Goal: Information Seeking & Learning: Learn about a topic

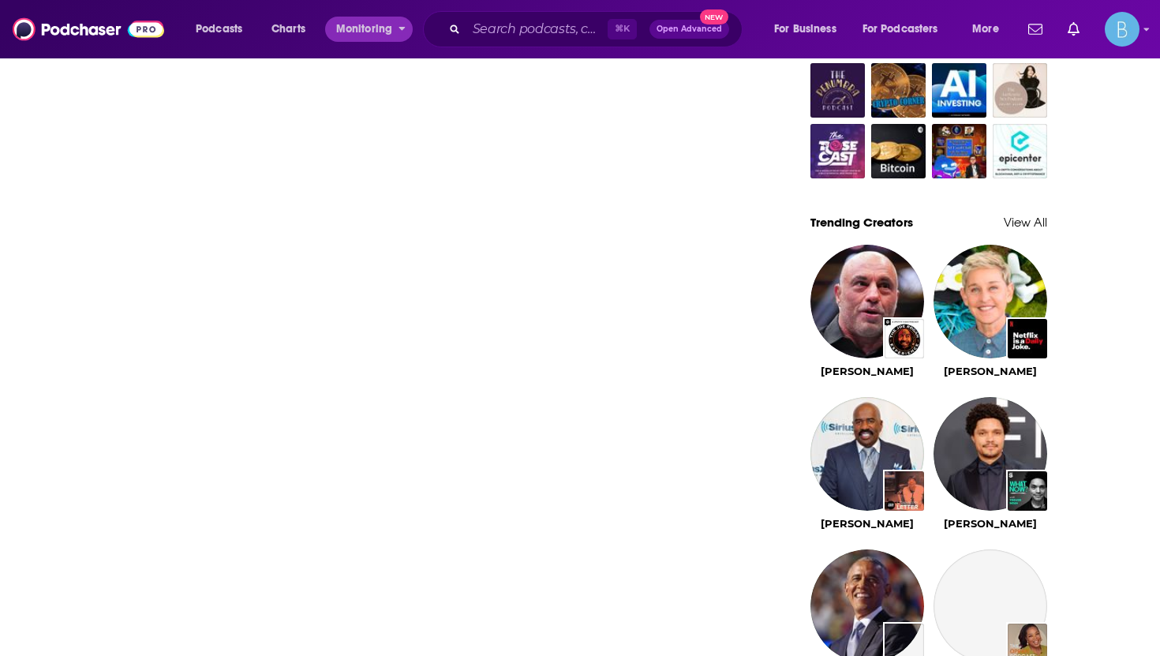
scroll to position [1197, 0]
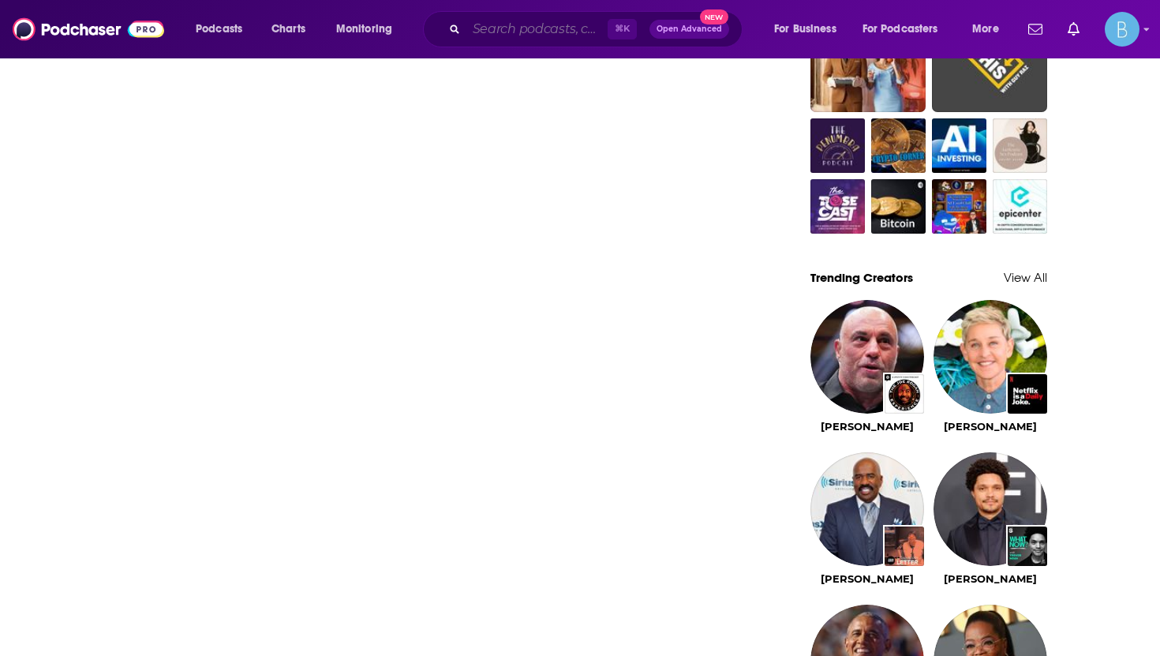
click at [480, 23] on input "Search podcasts, credits, & more..." at bounding box center [536, 29] width 141 height 25
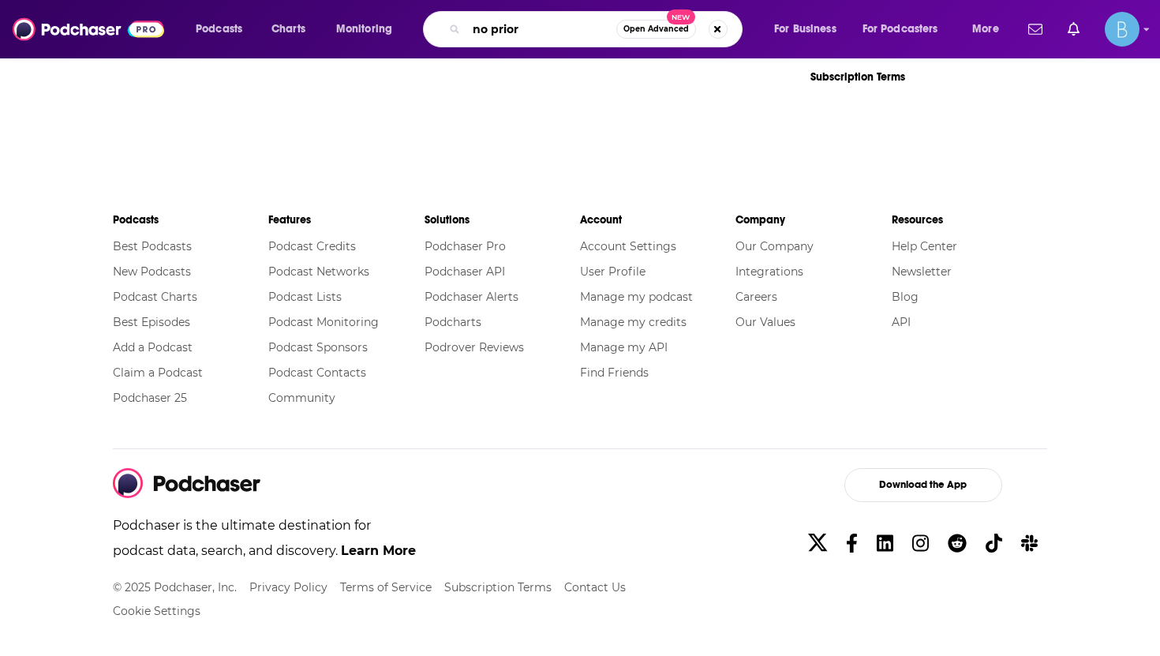
scroll to position [1559, 0]
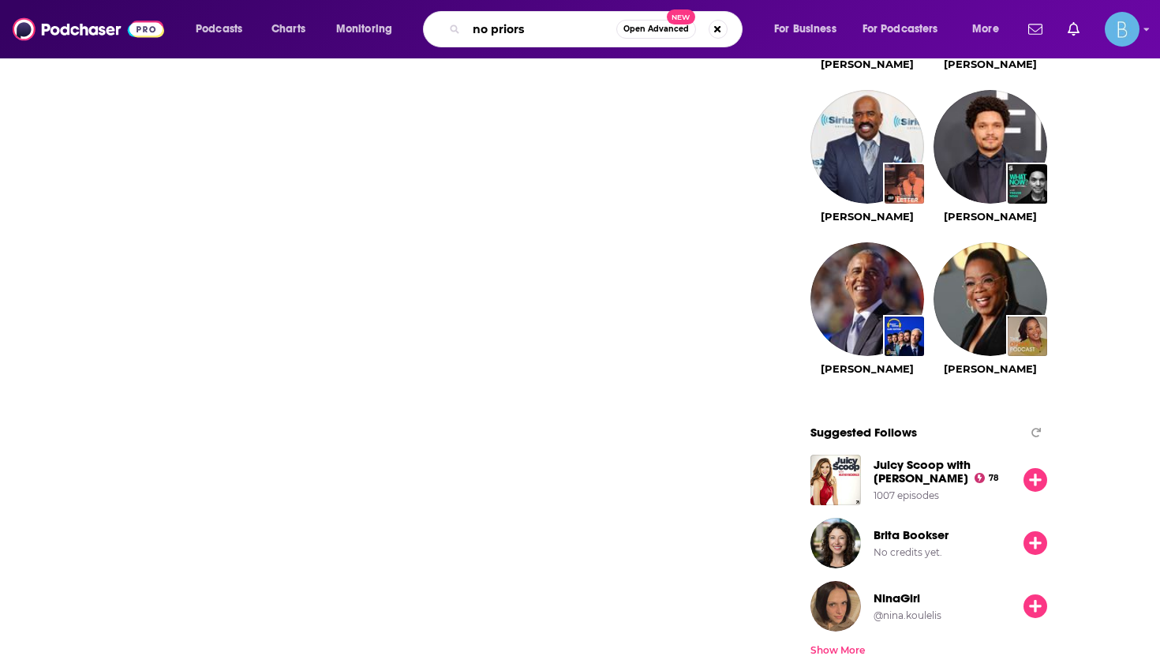
type input "no priors"
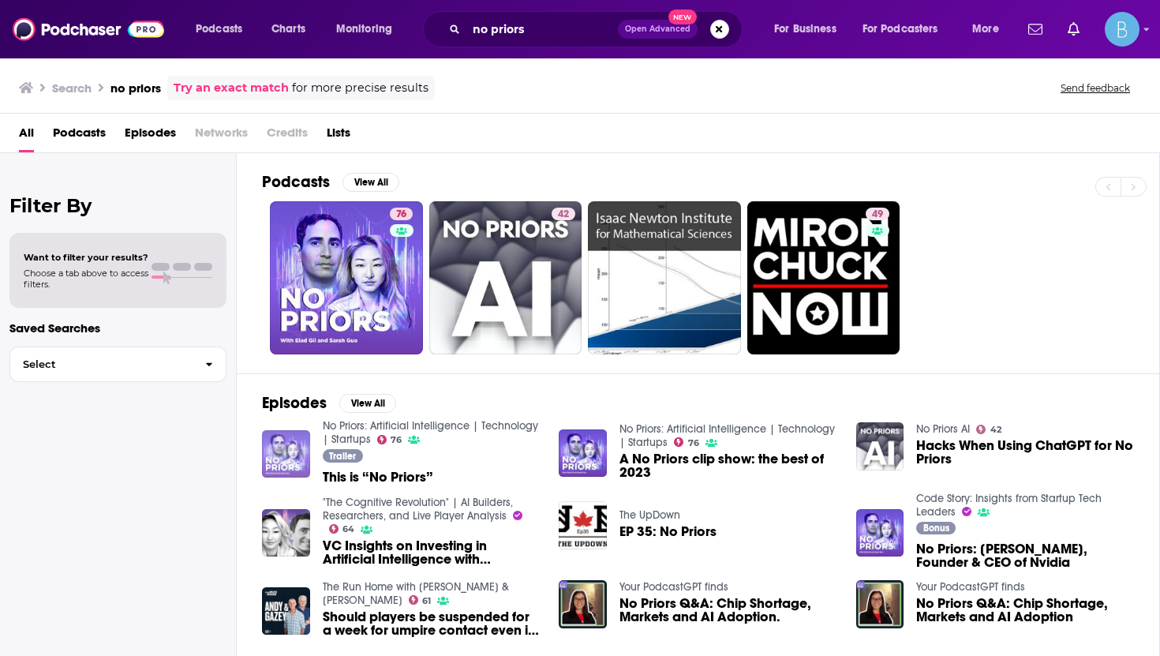
click at [290, 459] on img "This is “No Priors”" at bounding box center [286, 454] width 48 height 48
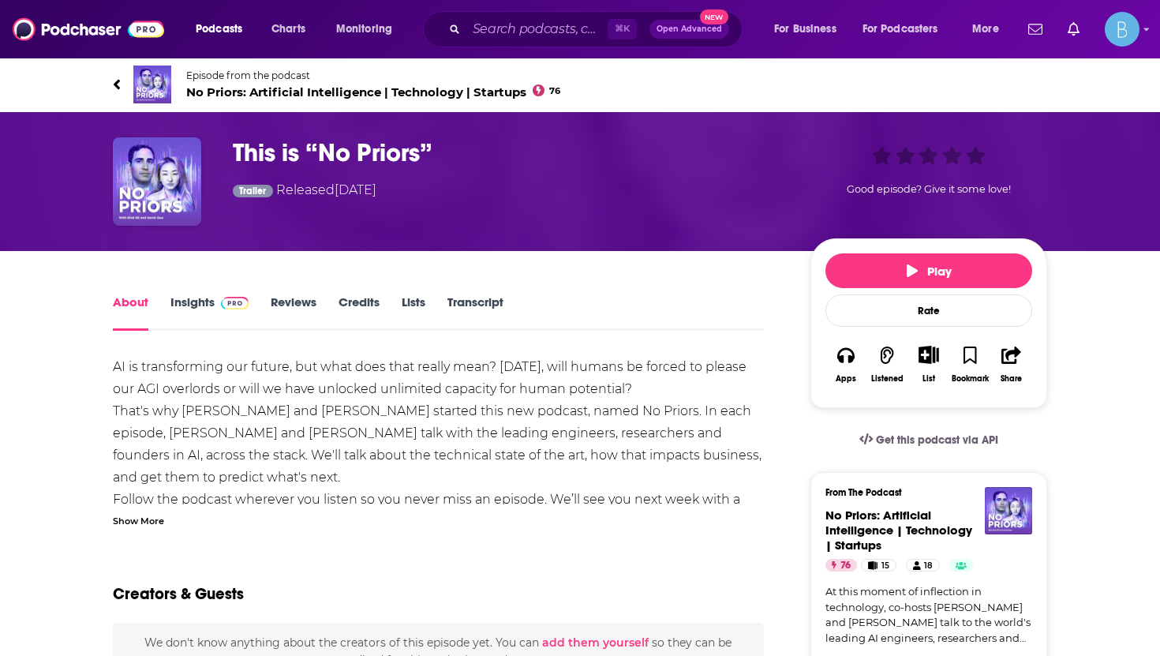
click at [210, 312] on link "Insights" at bounding box center [209, 312] width 78 height 36
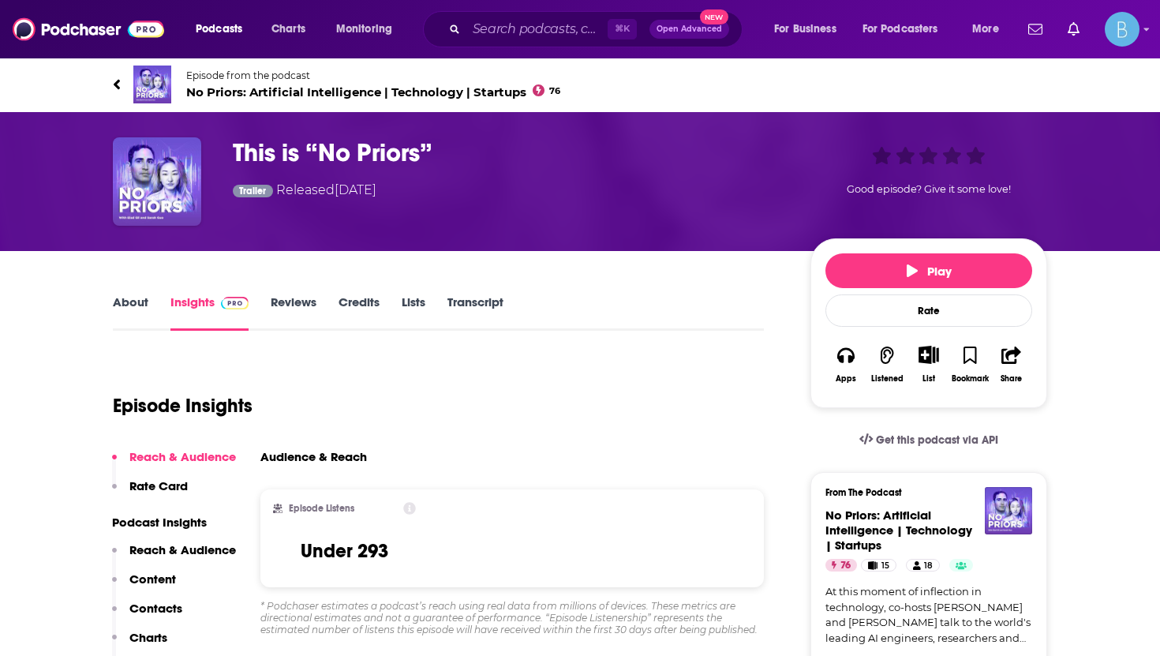
click at [107, 76] on div "Episode from the podcast No Priors: Artificial Intelligence | Technology | Star…" at bounding box center [580, 84] width 958 height 63
click at [113, 81] on icon at bounding box center [117, 85] width 8 height 16
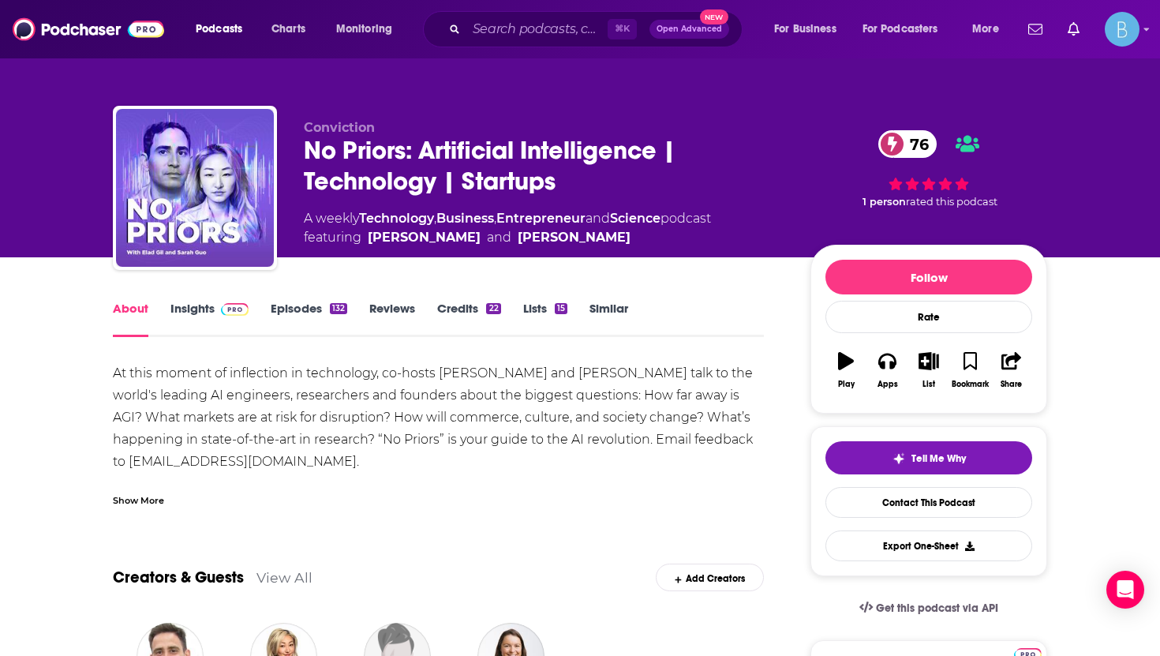
click at [228, 309] on img at bounding box center [235, 309] width 28 height 13
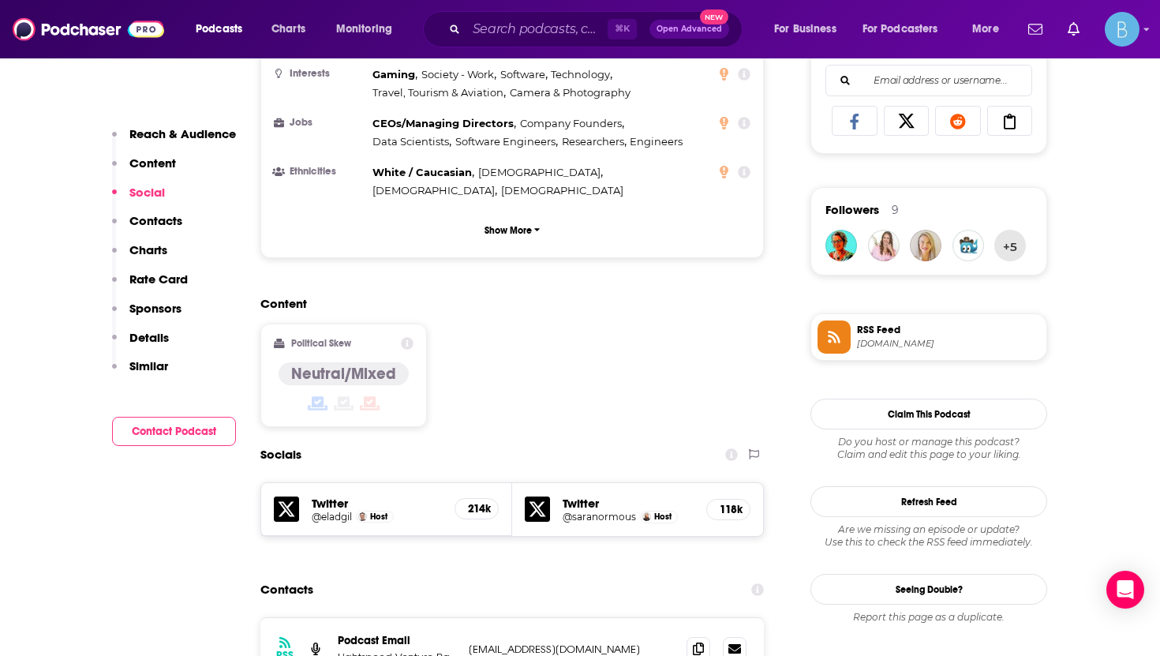
scroll to position [1093, 0]
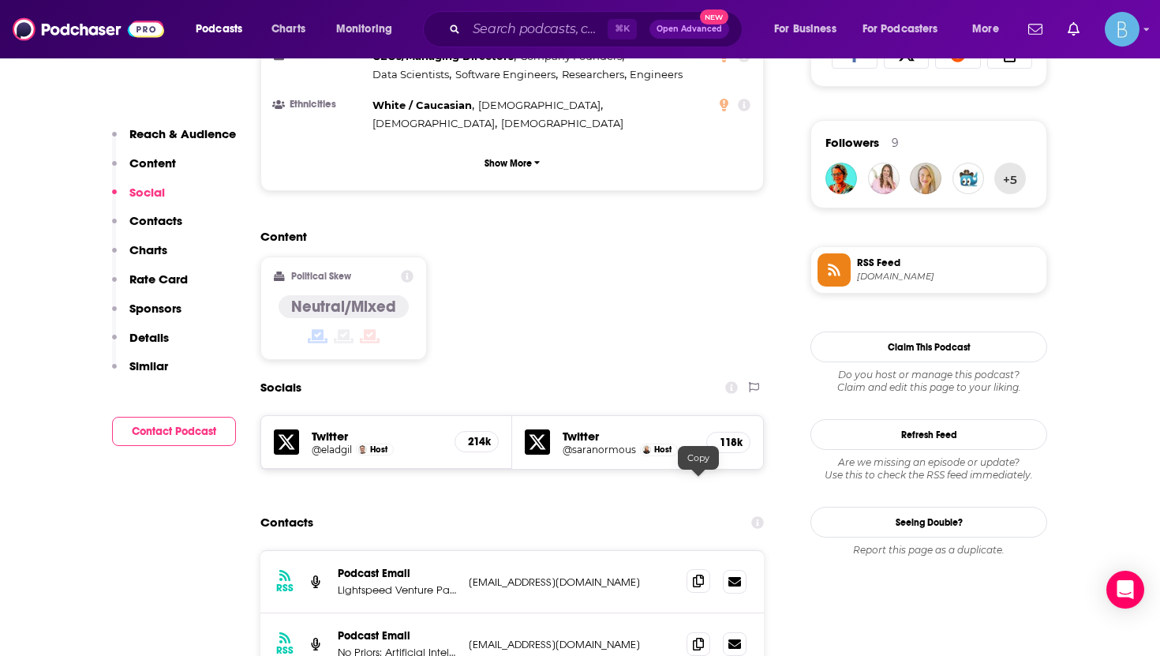
click at [708, 569] on span at bounding box center [699, 581] width 24 height 24
click at [695, 637] on icon at bounding box center [698, 643] width 11 height 13
click at [696, 637] on icon at bounding box center [698, 643] width 11 height 13
click at [697, 569] on span at bounding box center [699, 581] width 24 height 24
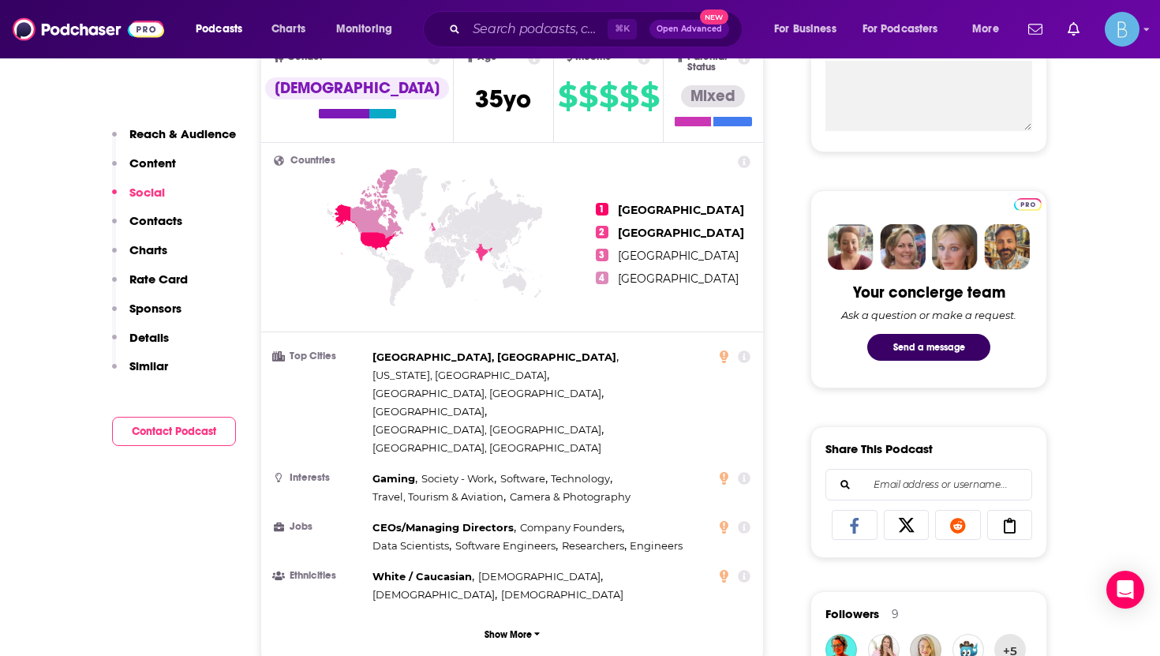
scroll to position [0, 0]
